Goal: Transaction & Acquisition: Book appointment/travel/reservation

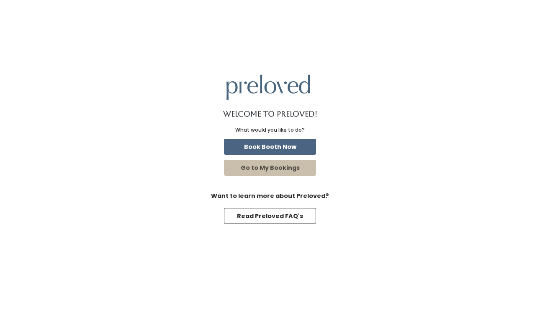
click at [274, 149] on button "Book Booth Now" at bounding box center [270, 147] width 92 height 16
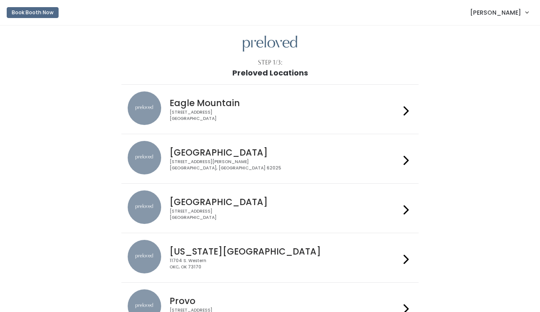
click at [293, 112] on div "4342 E Pony Express Pkwy Suite 200 Eagle Mountain, UT 84005" at bounding box center [285, 115] width 230 height 12
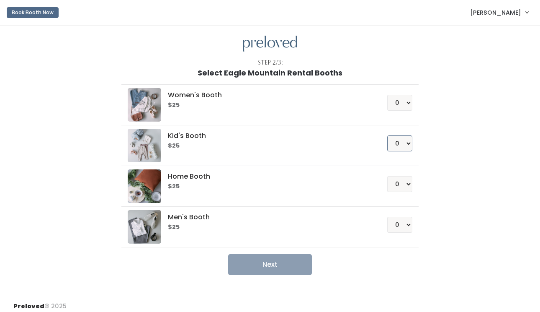
select select "1"
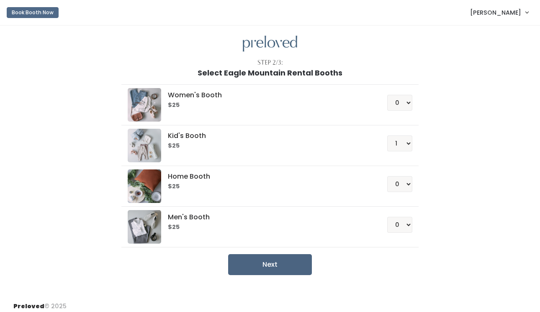
click at [298, 260] on button "Next" at bounding box center [270, 264] width 84 height 21
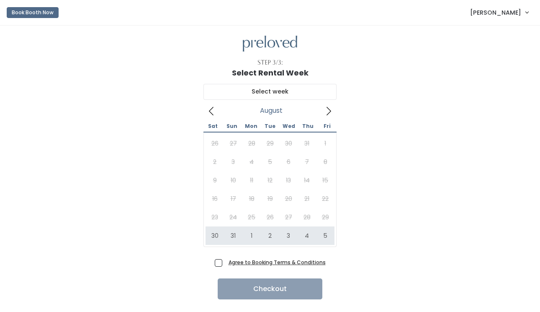
click at [328, 116] on span at bounding box center [329, 110] width 16 height 13
click at [214, 109] on icon at bounding box center [211, 110] width 9 height 9
type input "[DATE] to [DATE]"
